Goal: Transaction & Acquisition: Book appointment/travel/reservation

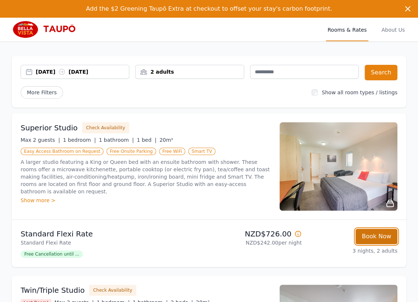
click at [375, 232] on button "Book Now" at bounding box center [377, 236] width 42 height 15
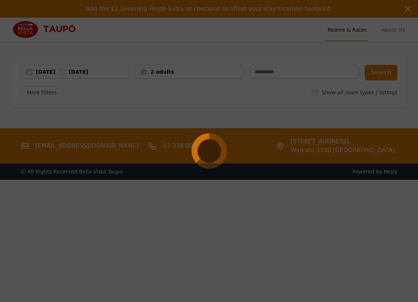
select select "**"
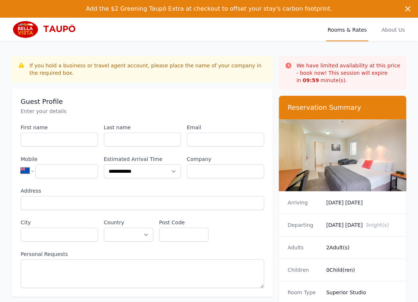
click at [224, 130] on label "Email" at bounding box center [225, 127] width 77 height 7
click at [224, 133] on input "Email" at bounding box center [225, 140] width 77 height 14
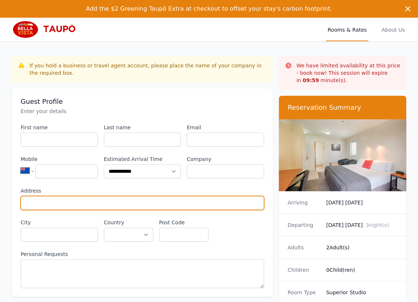
click at [236, 205] on input "Address" at bounding box center [143, 203] width 244 height 14
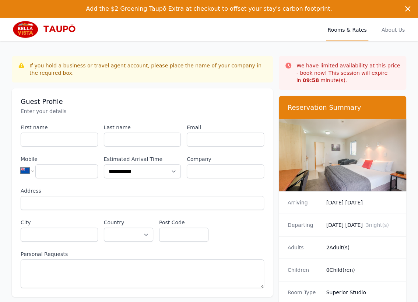
click at [373, 238] on div "Adults 2 Adult(s)" at bounding box center [342, 247] width 127 height 22
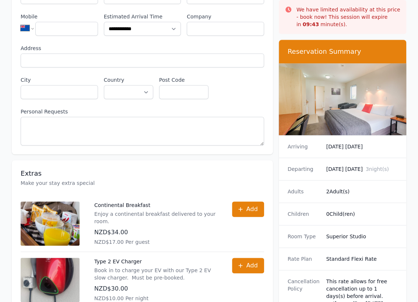
scroll to position [141, 0]
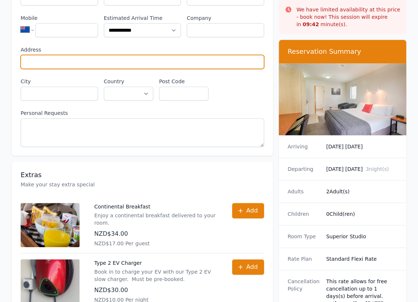
click at [235, 58] on input "Address" at bounding box center [143, 62] width 244 height 14
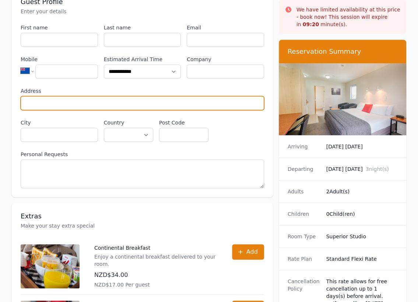
scroll to position [100, 0]
